Goal: Information Seeking & Learning: Learn about a topic

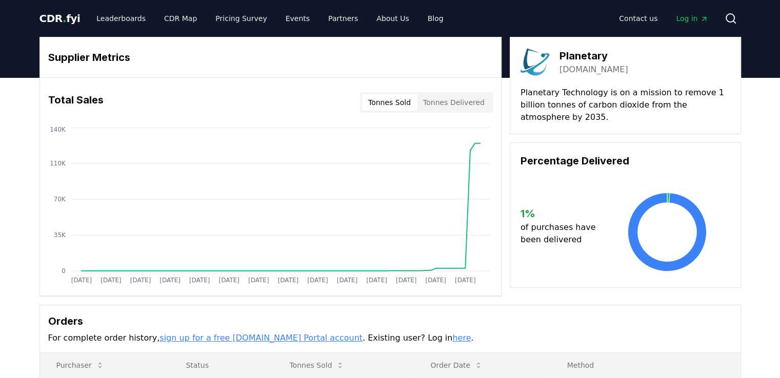
click at [731, 16] on icon at bounding box center [731, 18] width 12 height 12
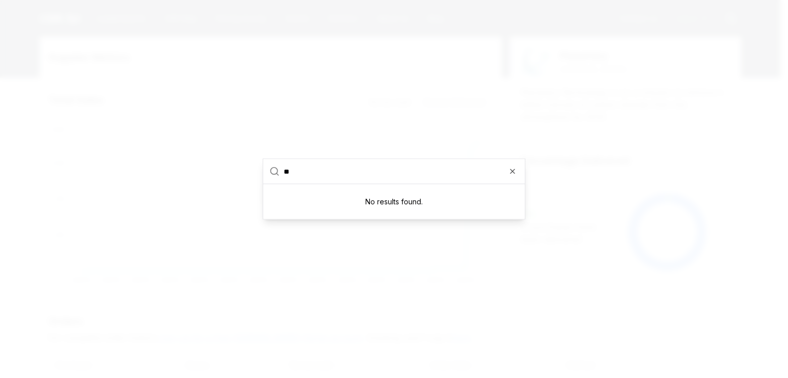
type input "*"
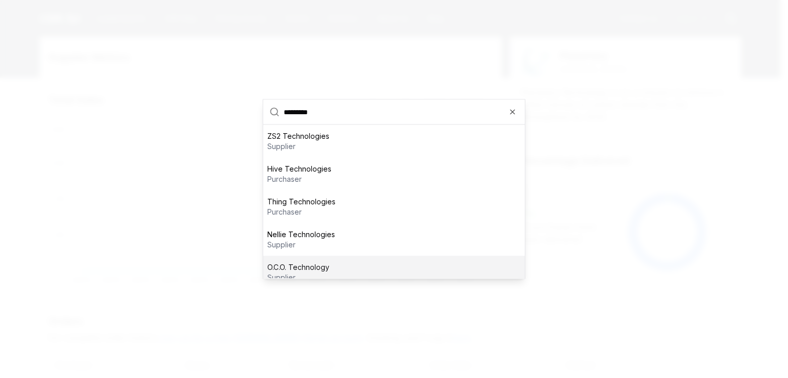
type input "*********"
click at [325, 273] on p "supplier" at bounding box center [298, 278] width 62 height 10
